Goal: Navigation & Orientation: Find specific page/section

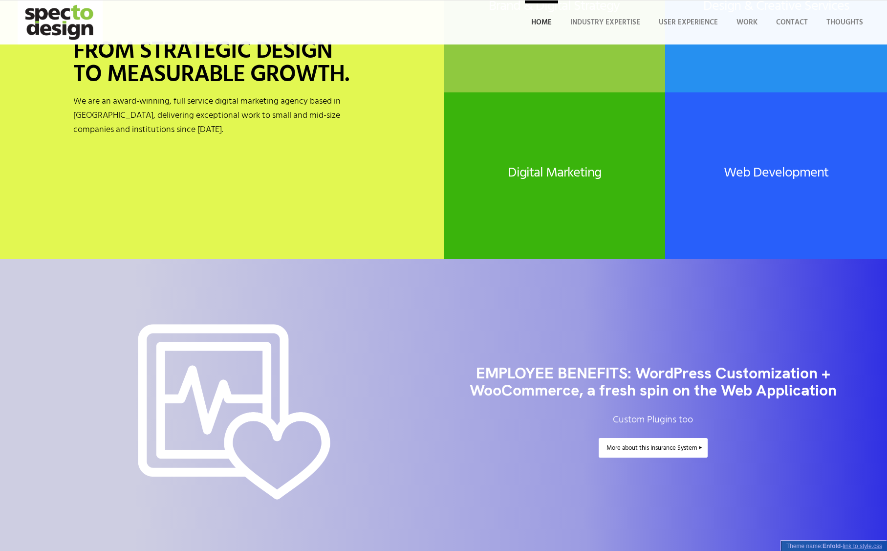
scroll to position [224, 0]
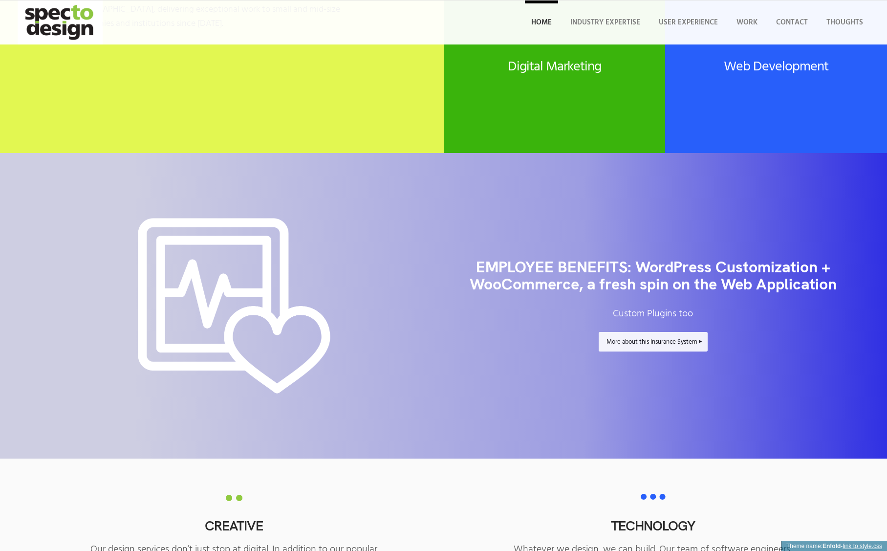
click at [662, 344] on span "More about this Insurance System" at bounding box center [651, 342] width 91 height 10
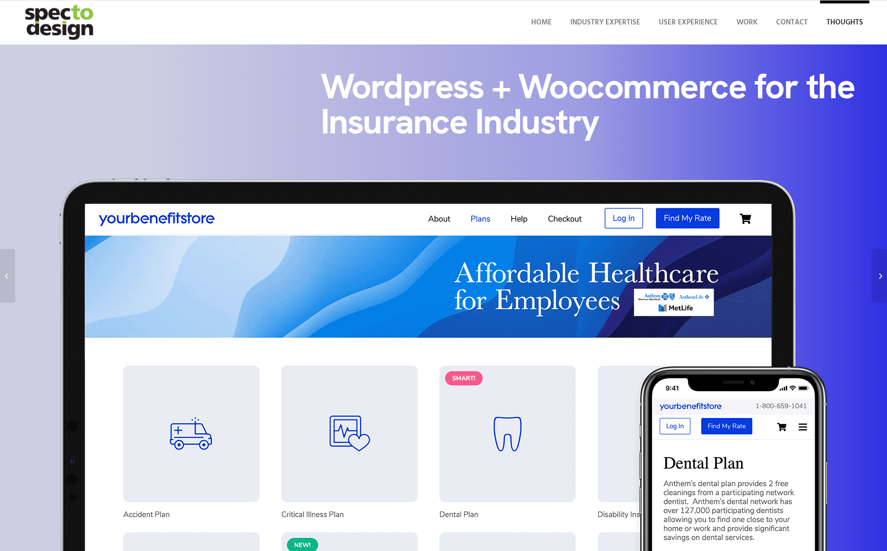
click at [855, 24] on span "Thoughts" at bounding box center [844, 23] width 37 height 12
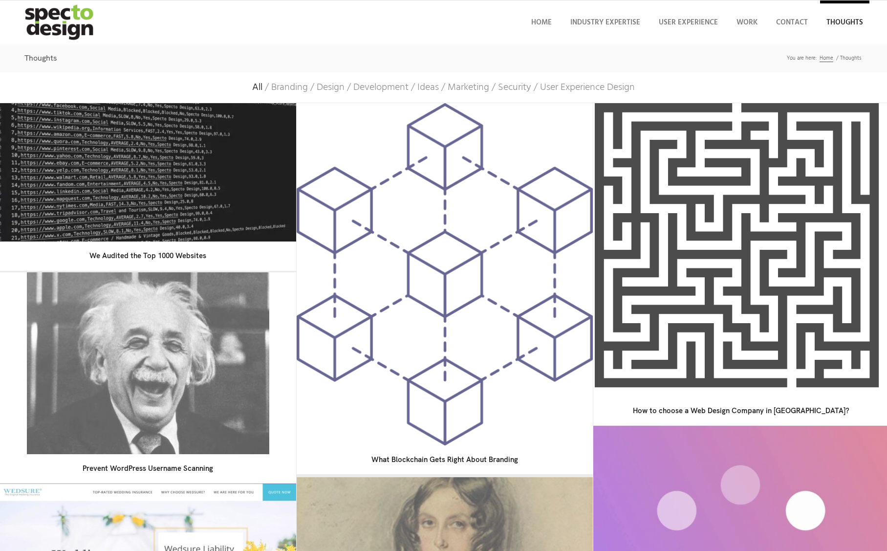
click at [202, 167] on img at bounding box center [148, 173] width 311 height 146
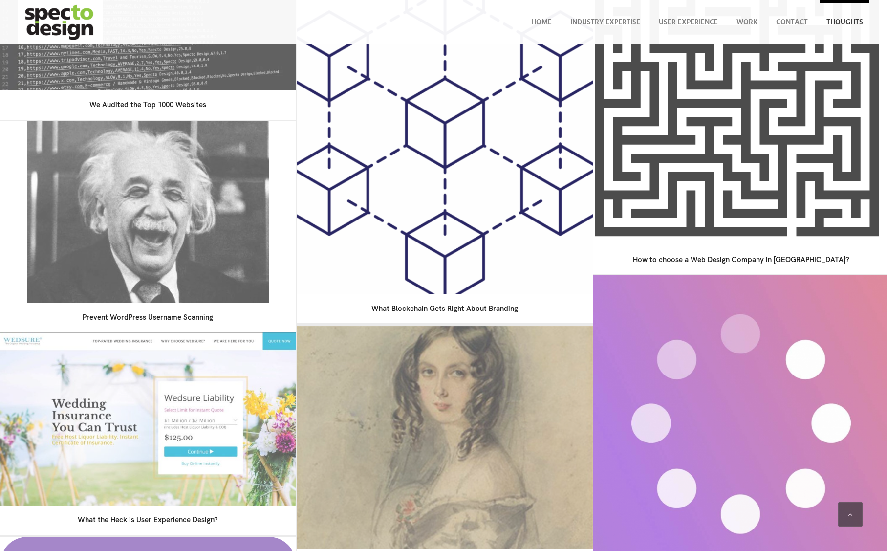
scroll to position [504, 0]
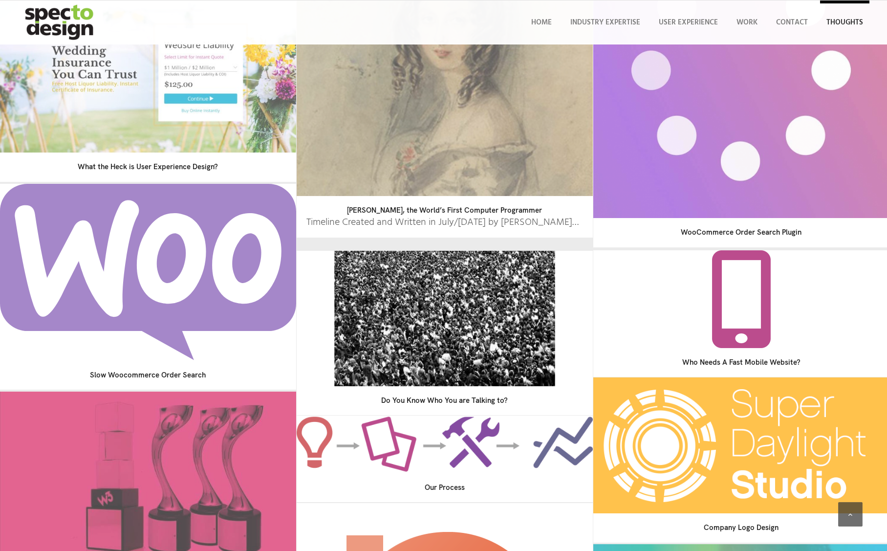
click at [452, 327] on img at bounding box center [444, 318] width 221 height 142
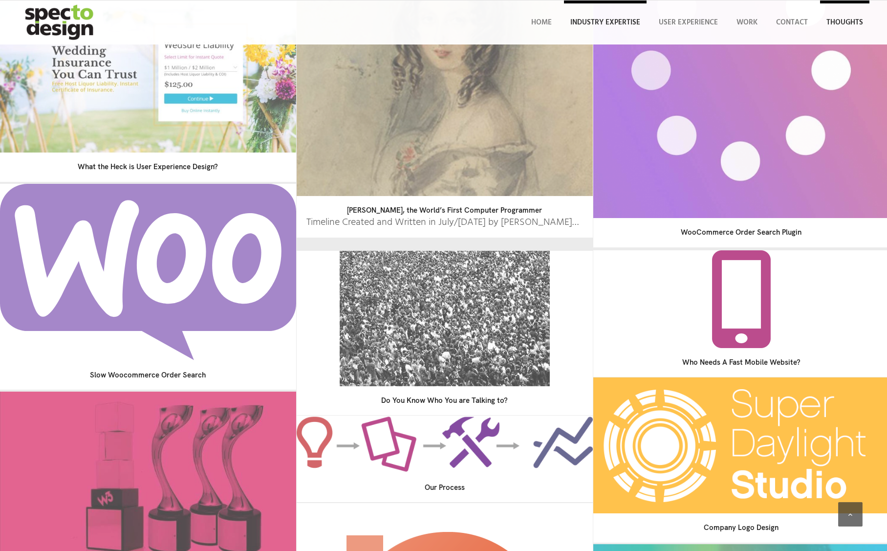
click at [599, 19] on span "Industry Expertise" at bounding box center [605, 23] width 70 height 12
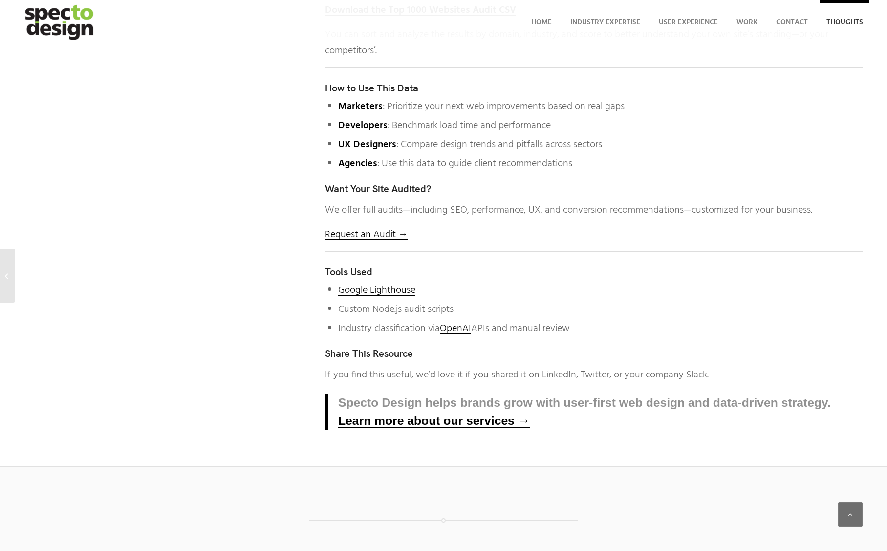
scroll to position [1255, 0]
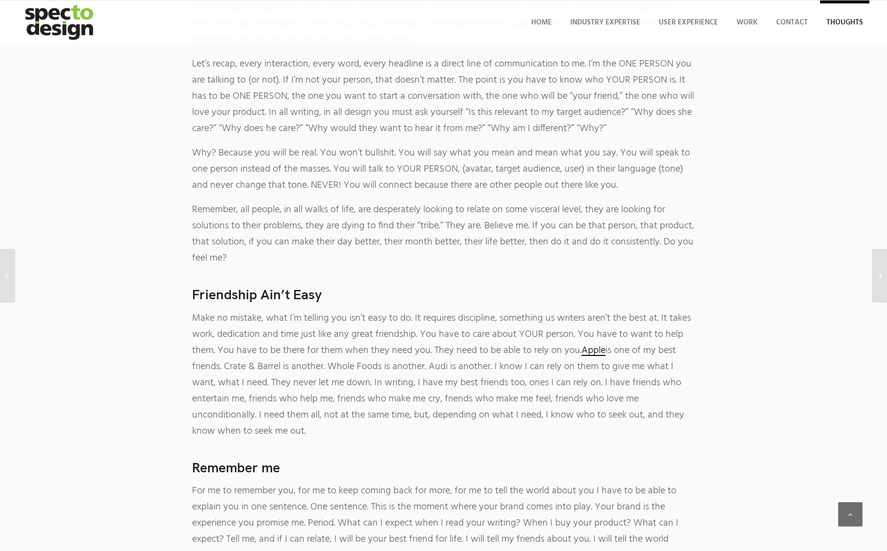
scroll to position [833, 0]
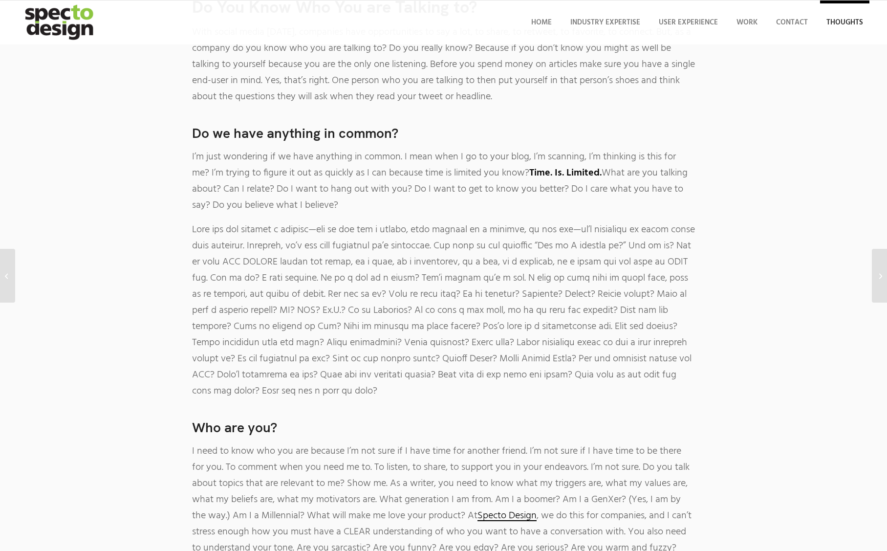
scroll to position [0, 0]
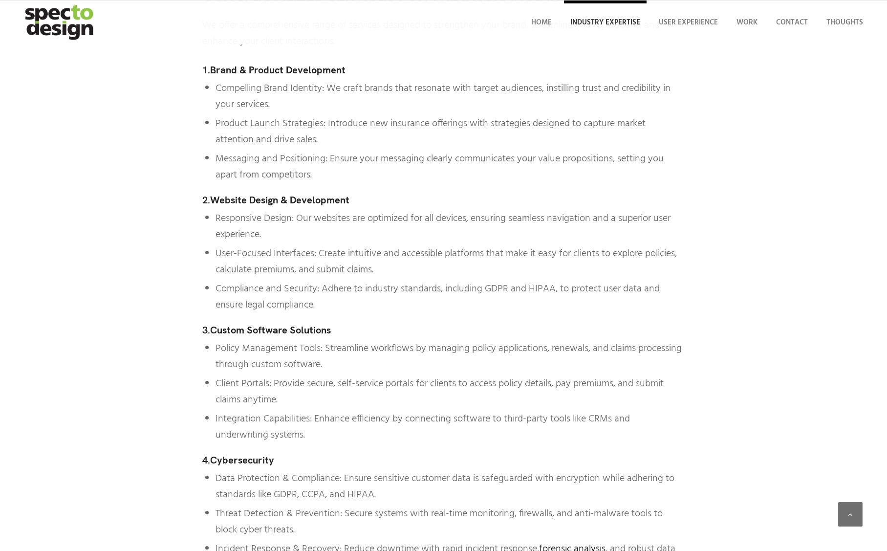
scroll to position [3147, 0]
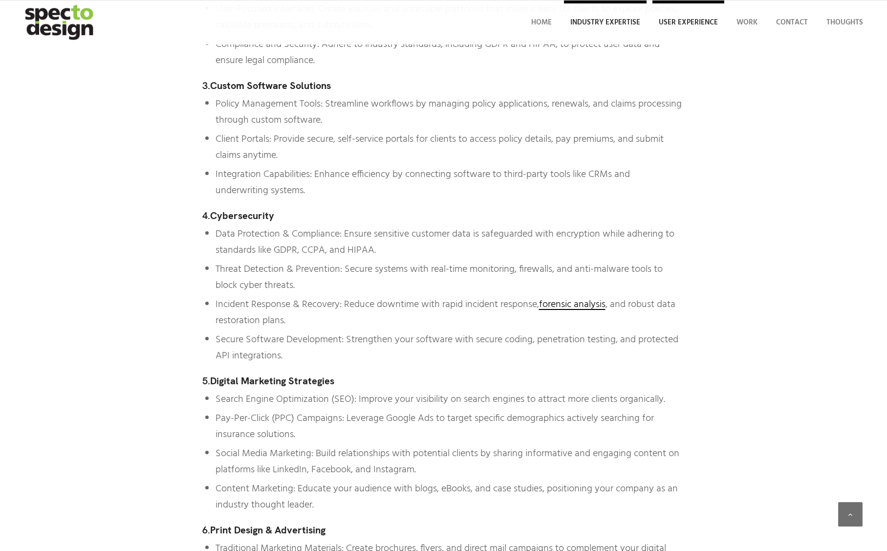
click at [703, 25] on span "User Experience" at bounding box center [688, 23] width 59 height 12
